Goal: Information Seeking & Learning: Learn about a topic

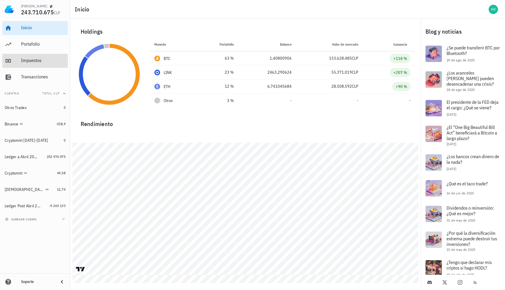
click at [39, 55] on div "Impuestos" at bounding box center [43, 60] width 44 height 13
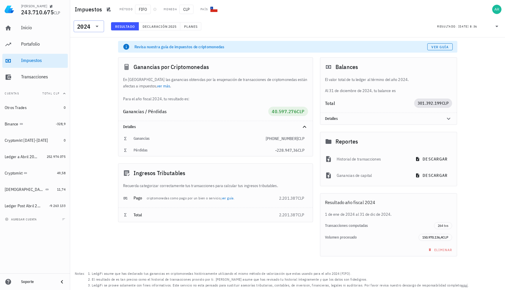
click at [94, 25] on icon at bounding box center [96, 26] width 7 height 7
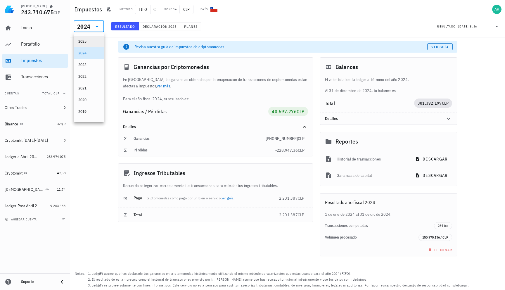
click at [93, 36] on div "2025" at bounding box center [89, 42] width 30 height 12
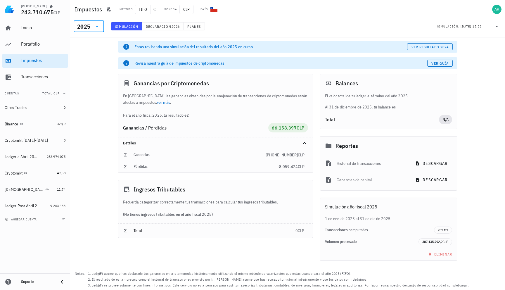
click at [275, 98] on div "En [GEOGRAPHIC_DATA] las ganancias obtenidas por la enajenación de transaccione…" at bounding box center [215, 106] width 194 height 26
click at [171, 21] on div "​ 2025 Simulación Declaración 2026 Planes Simulación: [DATE] 15:00" at bounding box center [287, 27] width 432 height 15
click at [166, 27] on span "Declaración" at bounding box center [158, 26] width 26 height 4
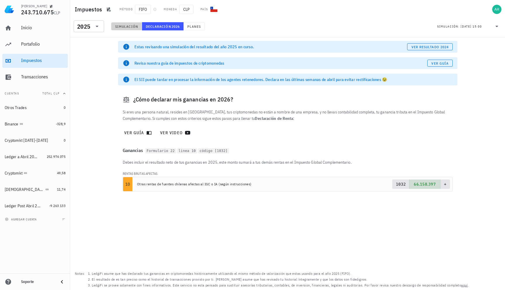
click at [123, 29] on button "Simulación" at bounding box center [126, 26] width 31 height 8
